Goal: Task Accomplishment & Management: Use online tool/utility

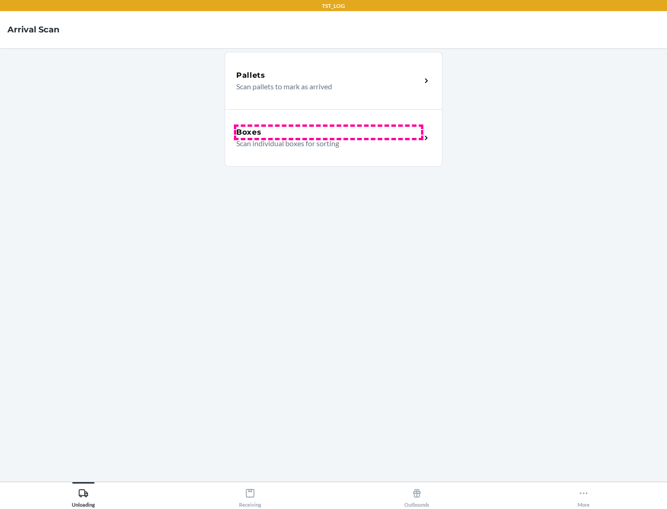
click at [328, 132] on div "Boxes" at bounding box center [328, 132] width 185 height 11
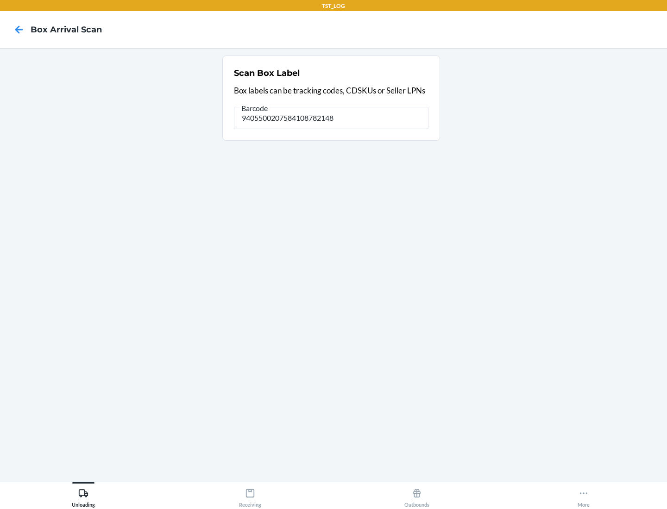
type input "9405500207584108782148"
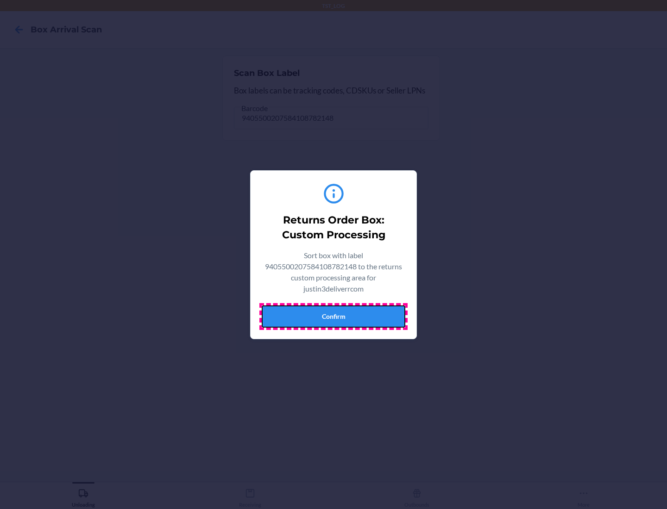
click at [333, 316] on button "Confirm" at bounding box center [333, 317] width 143 height 22
